Goal: Task Accomplishment & Management: Manage account settings

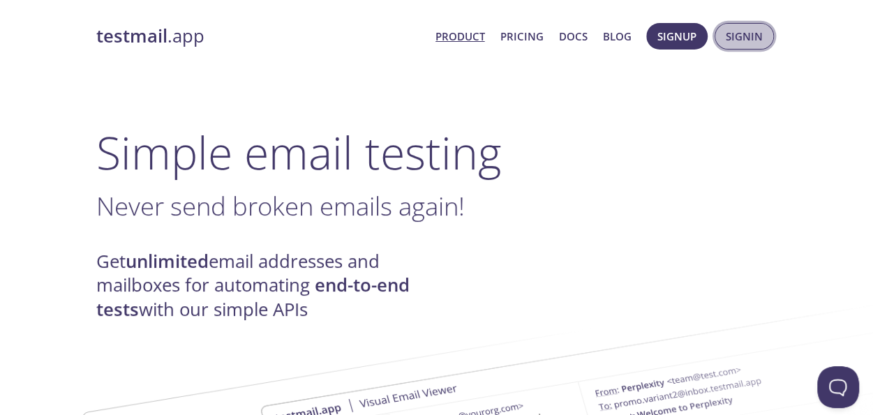
click at [750, 33] on span "Signin" at bounding box center [744, 36] width 37 height 18
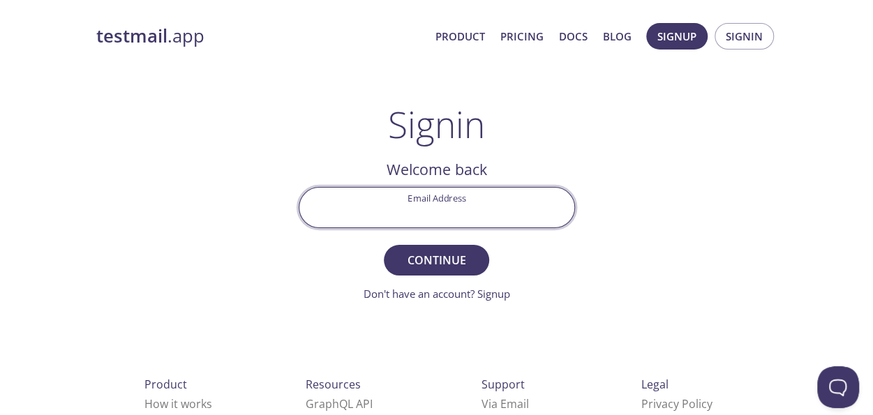
click at [415, 210] on input "Email Address" at bounding box center [436, 208] width 275 height 40
type input "[EMAIL_ADDRESS][DOMAIN_NAME]"
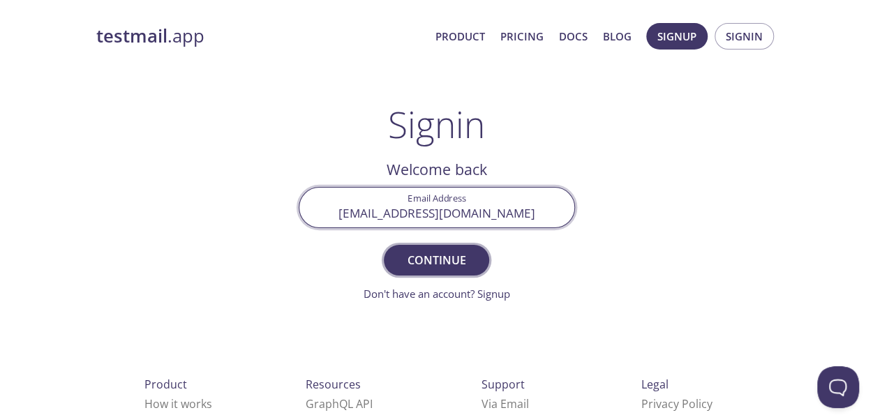
click at [416, 256] on span "Continue" at bounding box center [436, 260] width 74 height 20
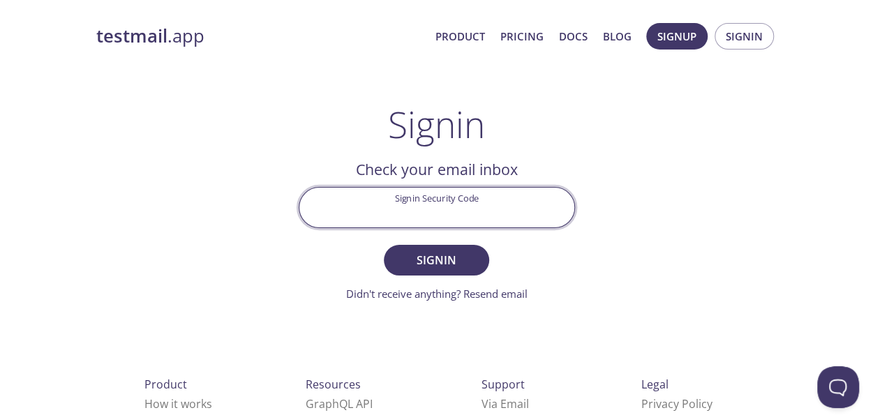
click at [396, 213] on input "Signin Security Code" at bounding box center [436, 208] width 275 height 40
paste input "T3KQ9WR"
type input "T3KQ9WR"
click at [419, 261] on span "Signin" at bounding box center [436, 260] width 74 height 20
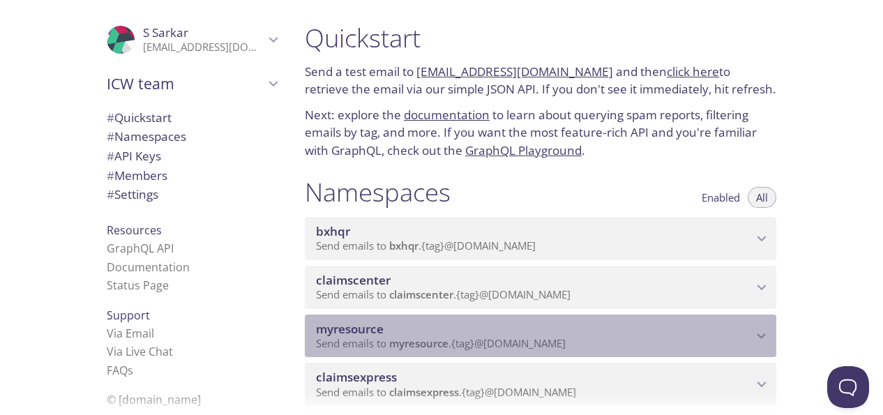
click at [417, 343] on span "myresource" at bounding box center [418, 343] width 59 height 14
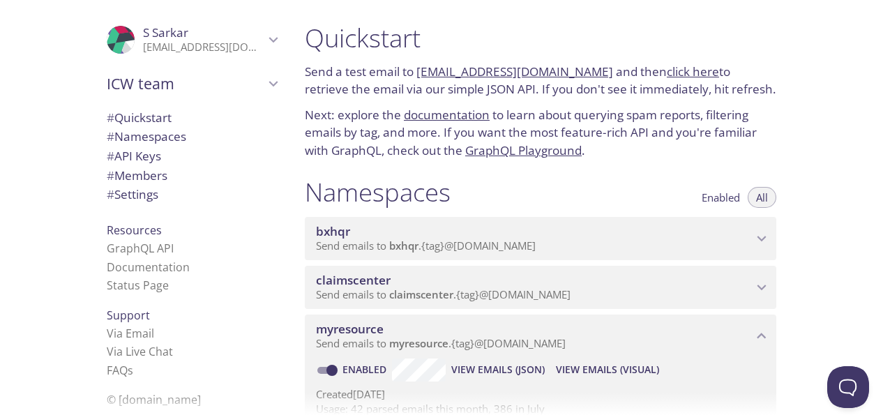
click at [590, 369] on span "View Emails (Visual)" at bounding box center [607, 369] width 103 height 17
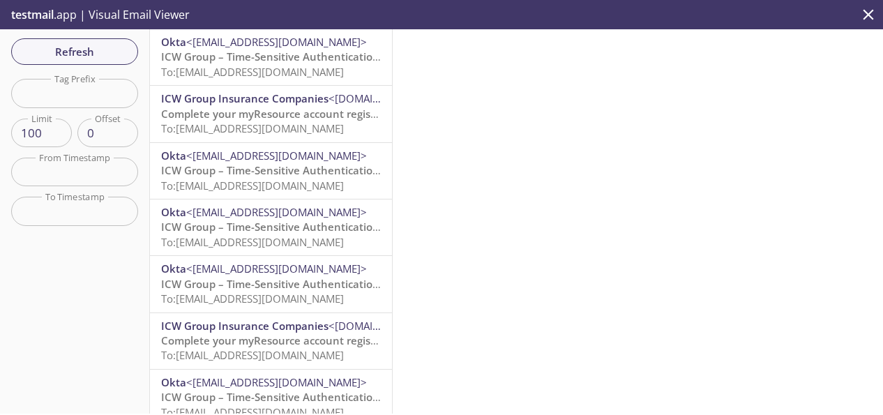
click at [261, 59] on span "ICW Group – Time-Sensitive Authentication Code" at bounding box center [284, 57] width 247 height 14
